Goal: Task Accomplishment & Management: Use online tool/utility

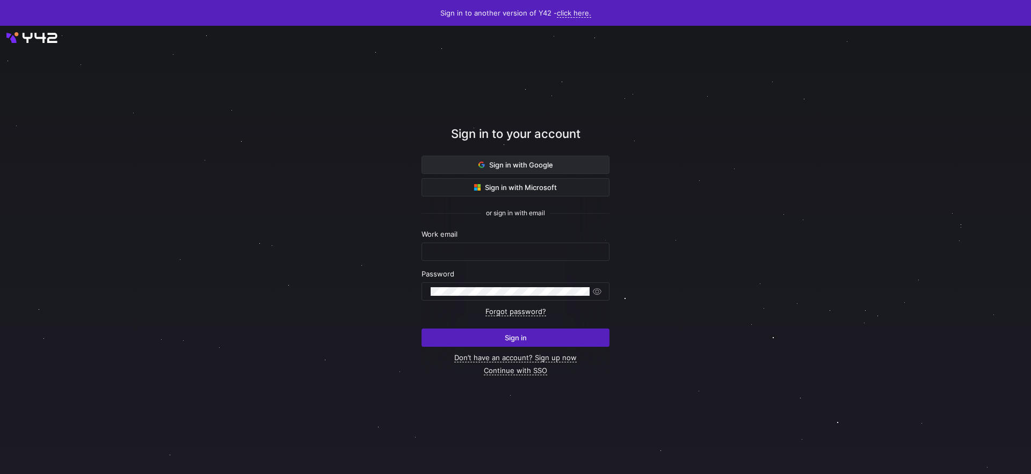
click at [474, 165] on span at bounding box center [515, 164] width 187 height 17
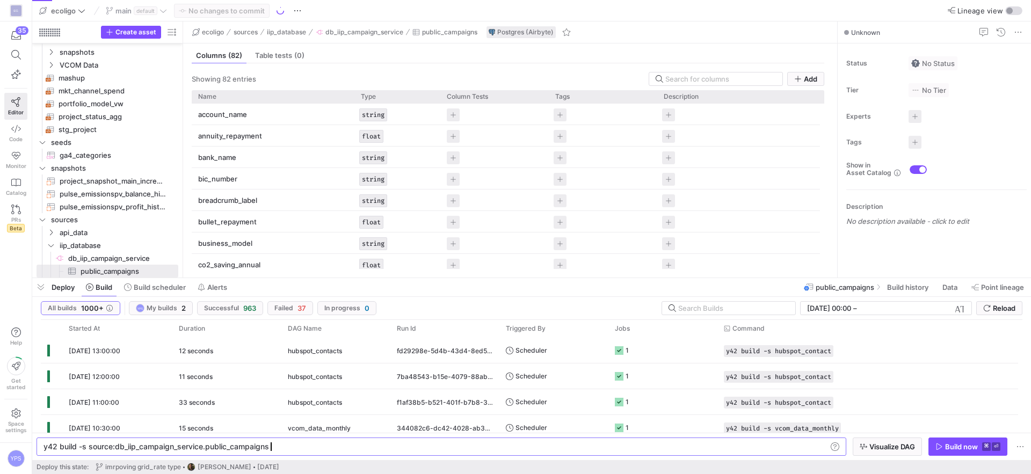
scroll to position [0, 224]
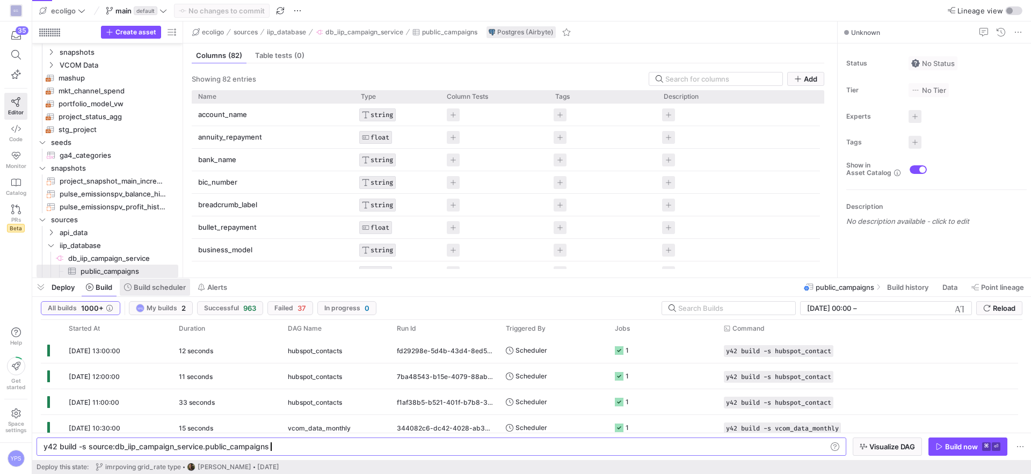
click at [156, 289] on span "Build scheduler" at bounding box center [160, 287] width 52 height 9
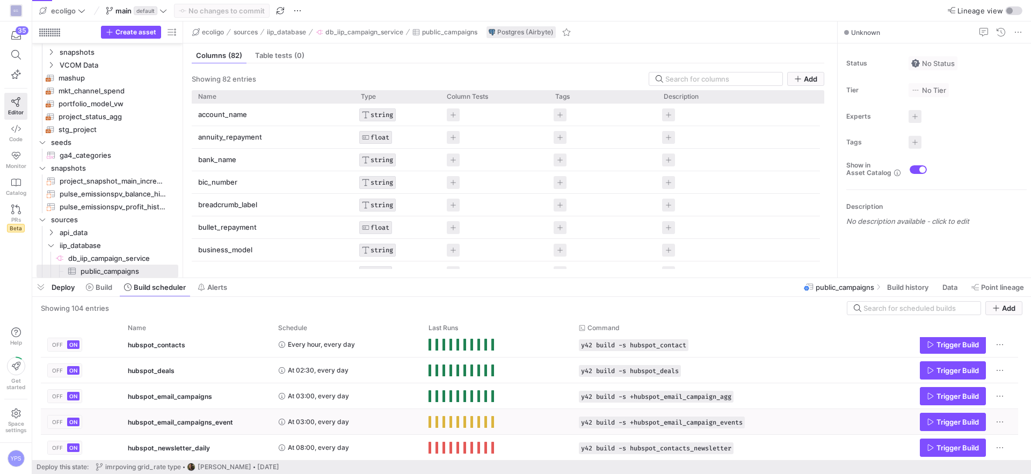
click at [241, 425] on div "hubspot_email_campaigns_event" at bounding box center [196, 422] width 137 height 25
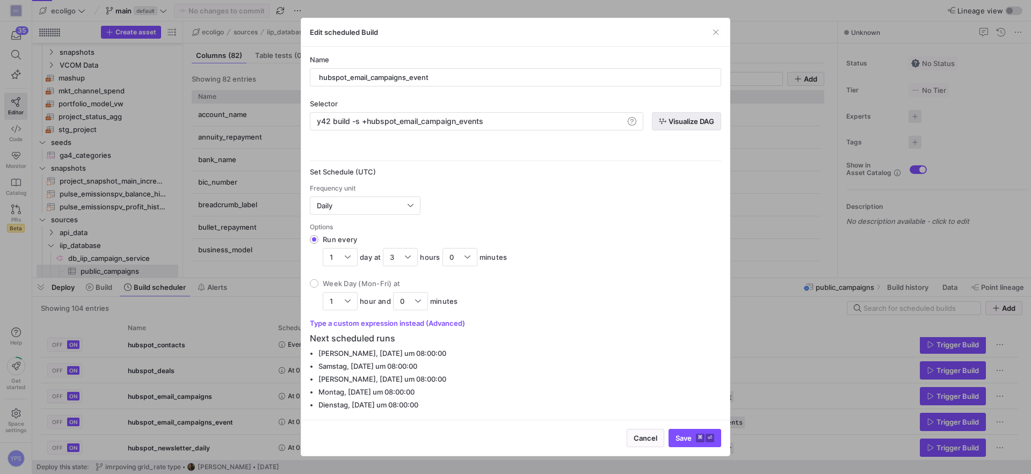
click at [669, 115] on span "button" at bounding box center [687, 121] width 68 height 17
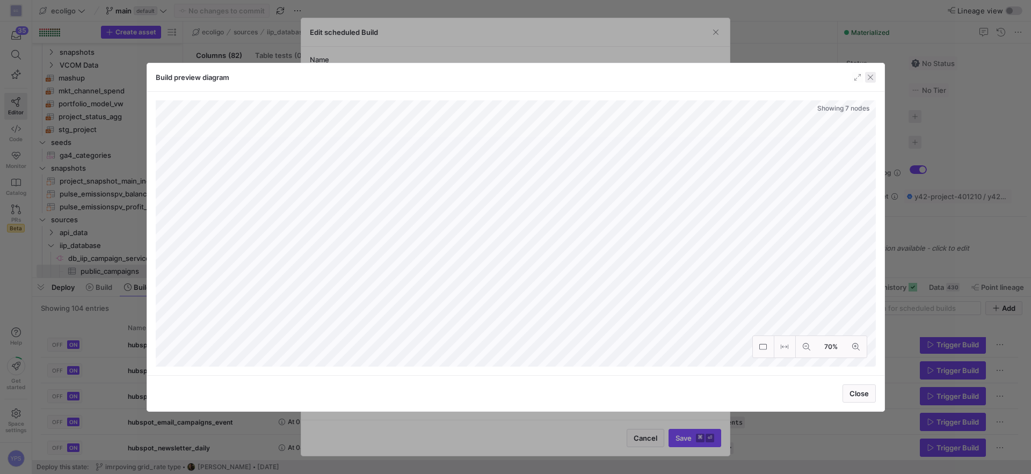
click at [870, 81] on span "button" at bounding box center [870, 77] width 11 height 11
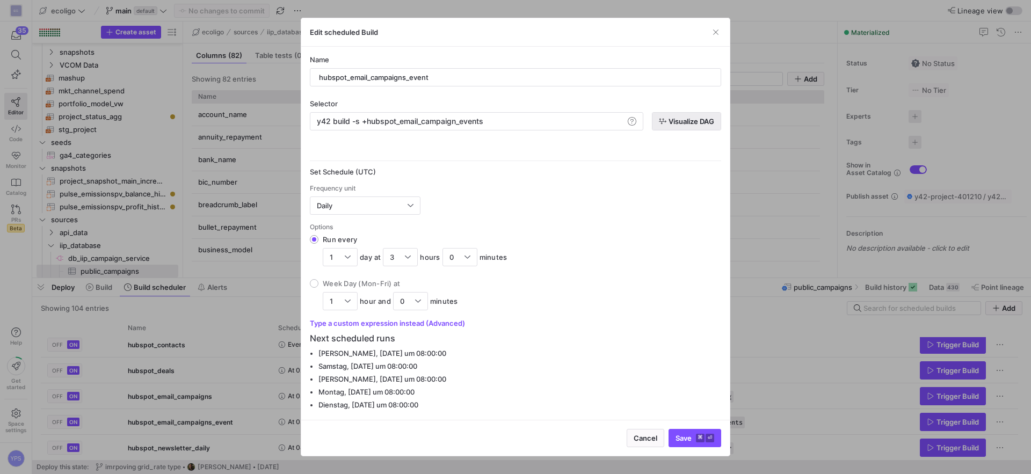
click at [674, 124] on span "Visualize DAG" at bounding box center [692, 121] width 46 height 9
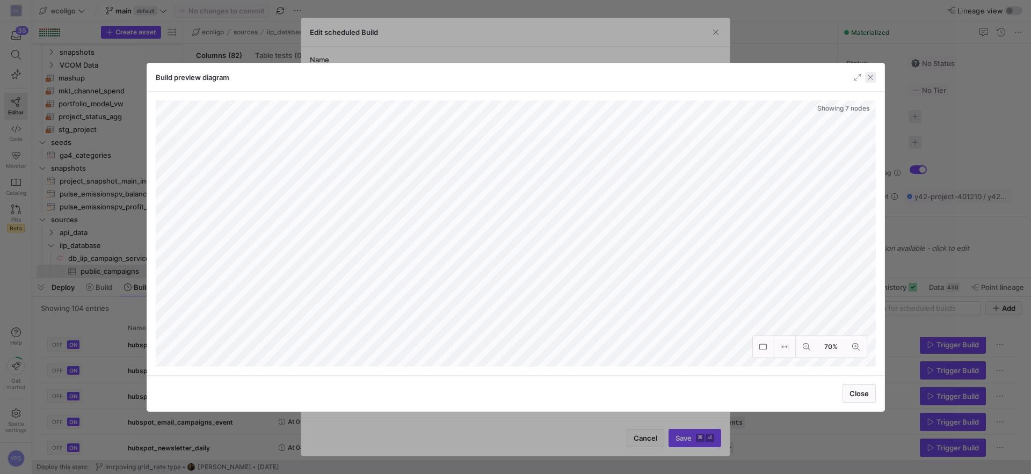
click at [866, 82] on span "button" at bounding box center [870, 77] width 11 height 11
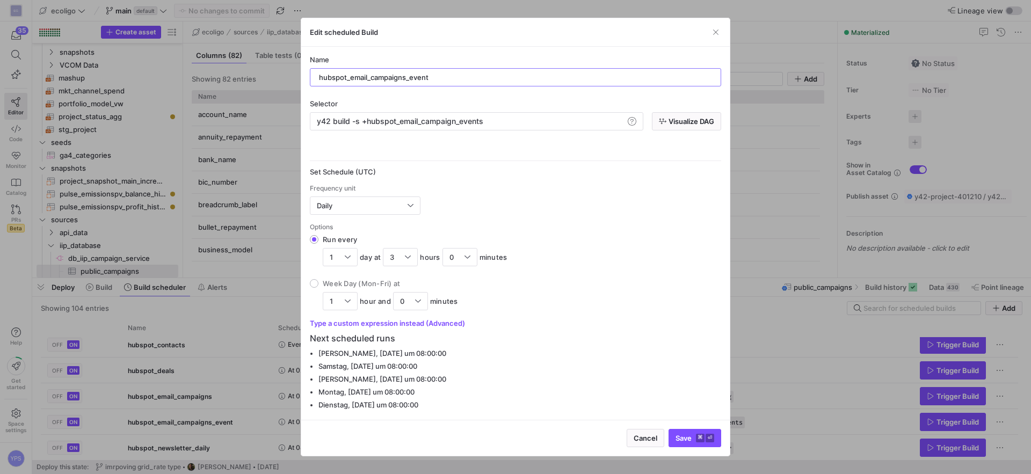
drag, startPoint x: 434, startPoint y: 76, endPoint x: 250, endPoint y: 76, distance: 184.7
click at [250, 76] on div "Edit scheduled Build Name hubspot_email_campaigns_event Selector y42 build -s +…" at bounding box center [515, 237] width 1031 height 474
click at [719, 31] on span "button" at bounding box center [716, 32] width 11 height 11
